Goal: Information Seeking & Learning: Learn about a topic

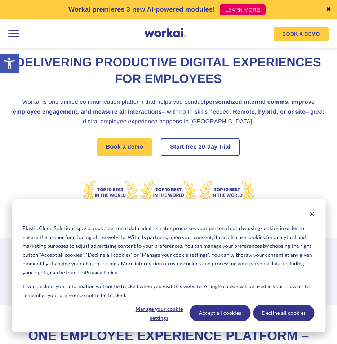
scroll to position [216, 0]
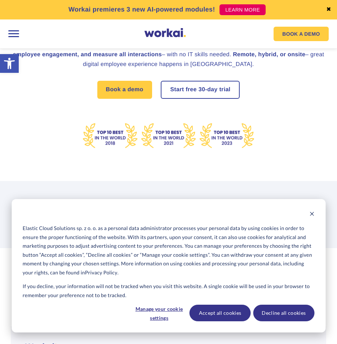
click at [330, 10] on link "✖" at bounding box center [328, 10] width 5 height 6
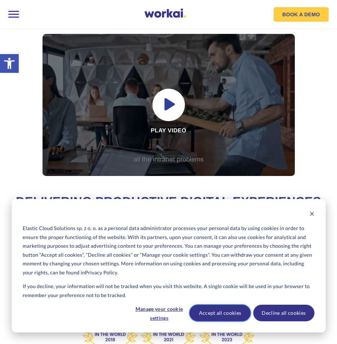
click at [240, 309] on button "Accept all cookies" at bounding box center [220, 313] width 61 height 17
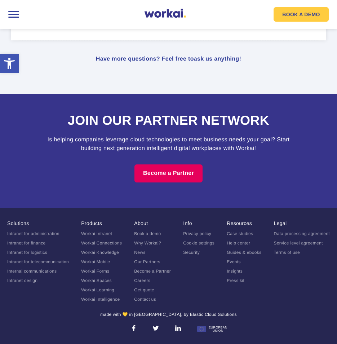
scroll to position [3809, 0]
click at [200, 233] on link "Privacy policy" at bounding box center [197, 233] width 28 height 5
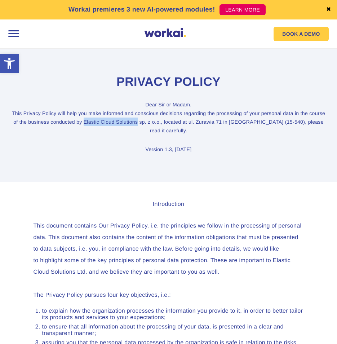
drag, startPoint x: 81, startPoint y: 122, endPoint x: 135, endPoint y: 123, distance: 53.4
click at [135, 123] on p "Dear [PERSON_NAME] or Madam, This Privacy Policy will help you make informed an…" at bounding box center [168, 117] width 315 height 35
copy p "Elastic Cloud Solutions"
